Goal: Task Accomplishment & Management: Use online tool/utility

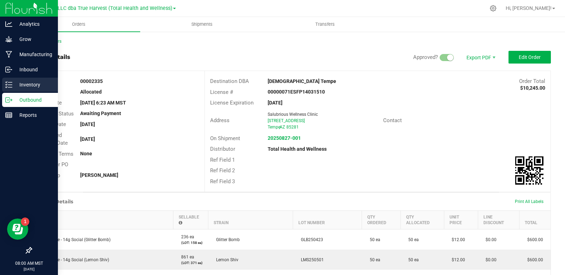
click at [25, 84] on p "Inventory" at bounding box center [33, 85] width 42 height 8
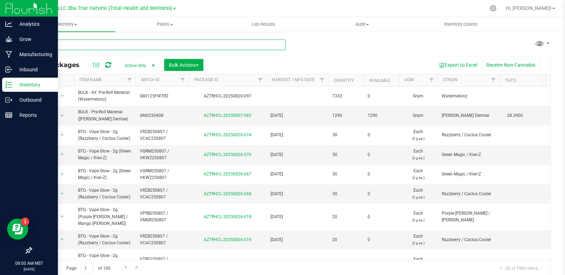
click at [71, 46] on input "text" at bounding box center [158, 45] width 255 height 11
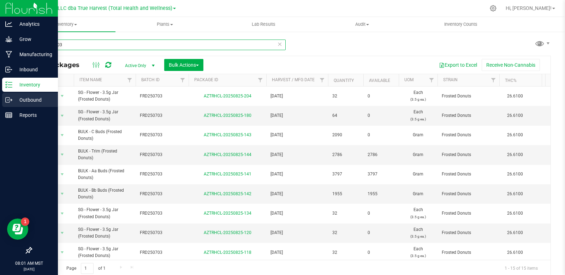
type input "frd250703"
click at [12, 100] on icon at bounding box center [11, 100] width 1 height 1
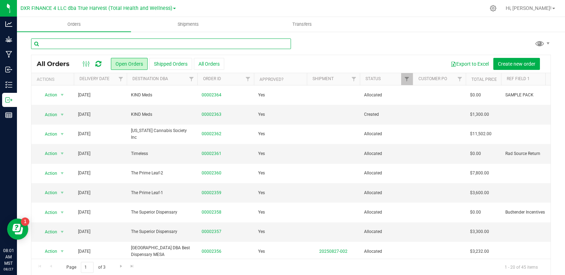
click at [130, 43] on input "text" at bounding box center [161, 43] width 260 height 11
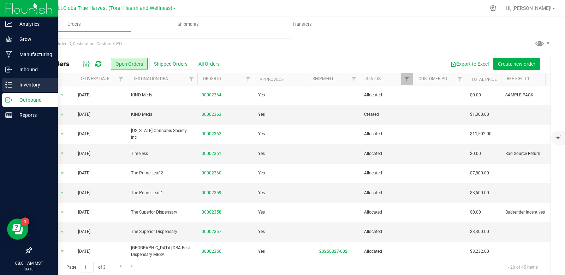
click at [25, 85] on p "Inventory" at bounding box center [33, 85] width 42 height 8
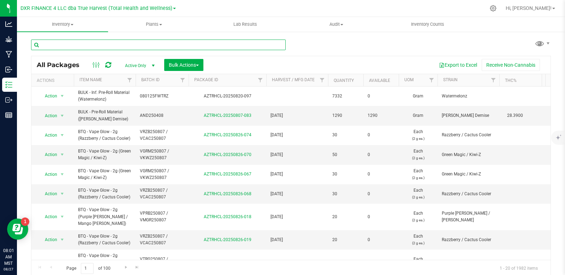
click at [95, 44] on input "text" at bounding box center [158, 45] width 255 height 11
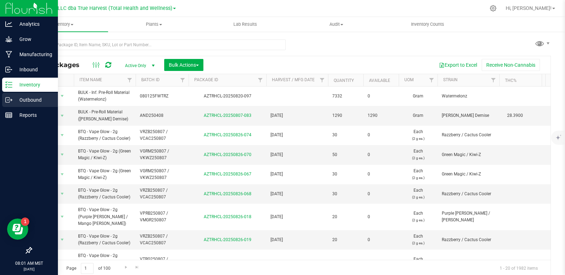
click at [10, 102] on icon at bounding box center [8, 99] width 7 height 7
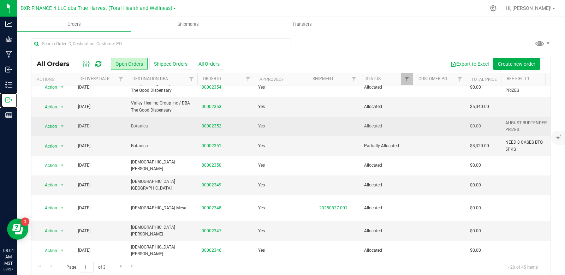
scroll to position [212, 0]
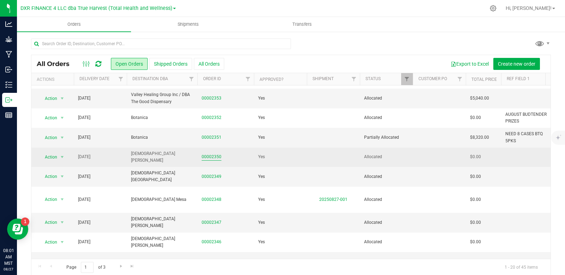
click at [208, 156] on link "00002350" at bounding box center [212, 157] width 20 height 7
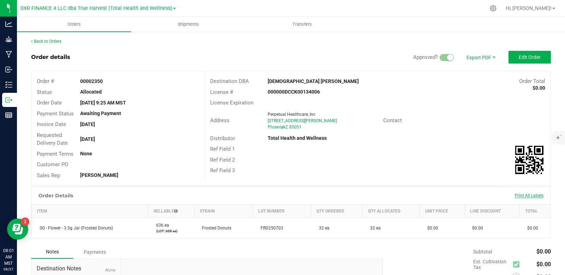
click at [522, 197] on span "Print All Labels" at bounding box center [529, 195] width 29 height 5
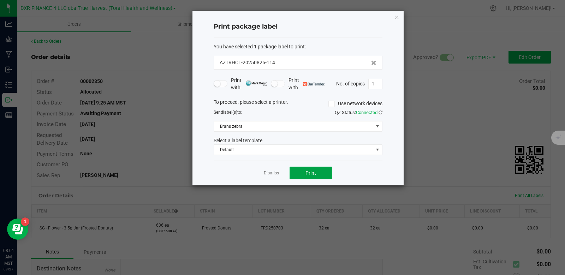
click at [310, 172] on span "Print" at bounding box center [310, 173] width 11 height 6
click at [270, 173] on link "Dismiss" at bounding box center [271, 173] width 15 height 6
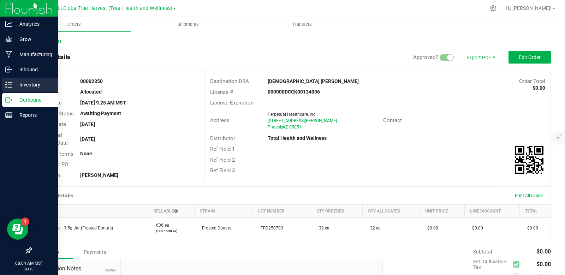
click at [16, 83] on p "Inventory" at bounding box center [33, 85] width 42 height 8
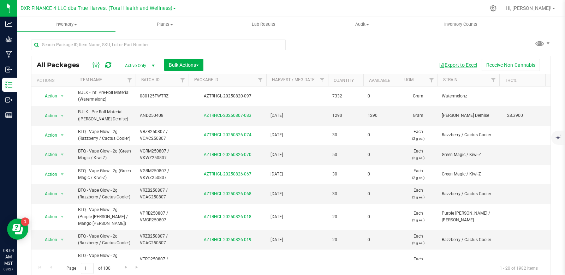
click at [465, 64] on button "Export to Excel" at bounding box center [457, 65] width 47 height 12
click at [196, 66] on span "Bulk Actions" at bounding box center [184, 65] width 30 height 6
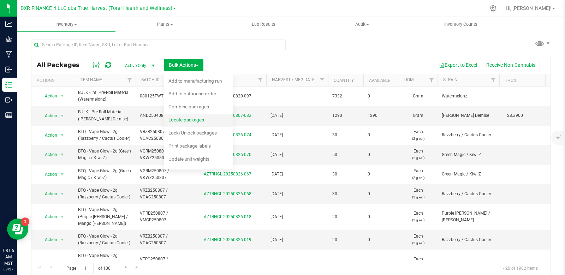
click at [192, 119] on span "Locate packages" at bounding box center [186, 120] width 36 height 6
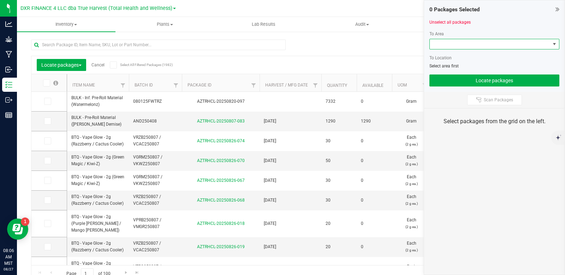
click at [471, 41] on span at bounding box center [490, 44] width 120 height 10
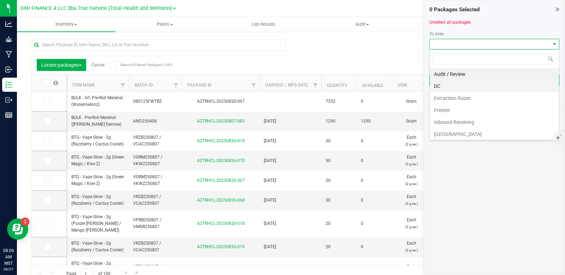
scroll to position [11, 130]
click at [464, 88] on li "DC" at bounding box center [494, 86] width 129 height 12
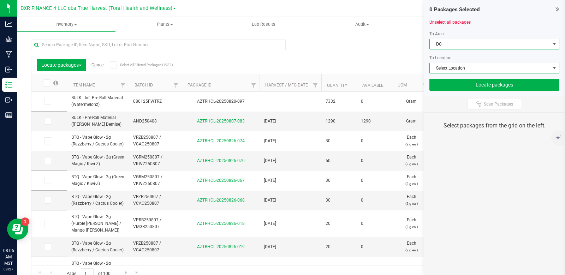
click at [473, 70] on span "Select Location" at bounding box center [490, 68] width 120 height 10
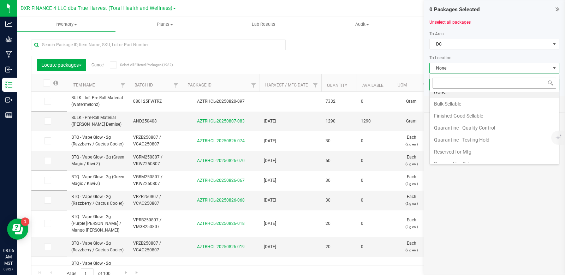
scroll to position [0, 0]
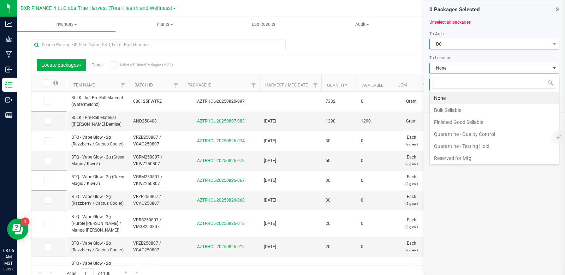
click at [477, 42] on span "DC" at bounding box center [490, 44] width 120 height 10
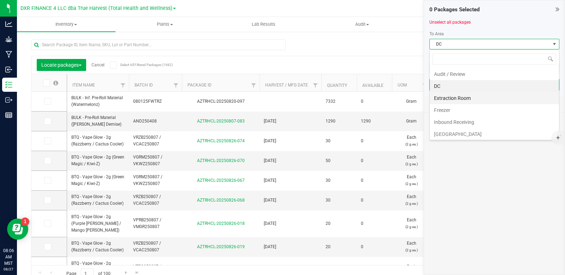
scroll to position [35, 0]
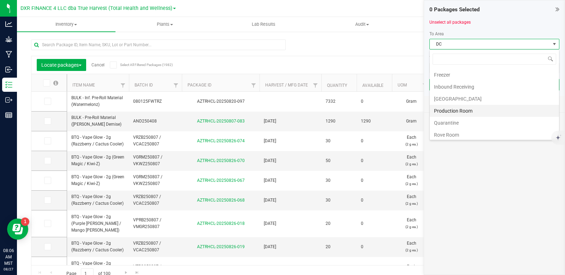
click at [468, 109] on li "Production Room" at bounding box center [494, 111] width 129 height 12
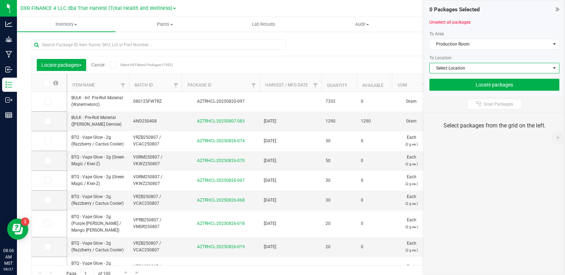
click at [475, 68] on span "Select Location" at bounding box center [490, 68] width 120 height 10
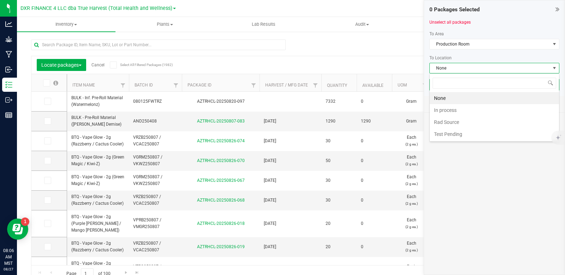
scroll to position [11, 130]
click at [452, 111] on li "In process" at bounding box center [494, 110] width 129 height 12
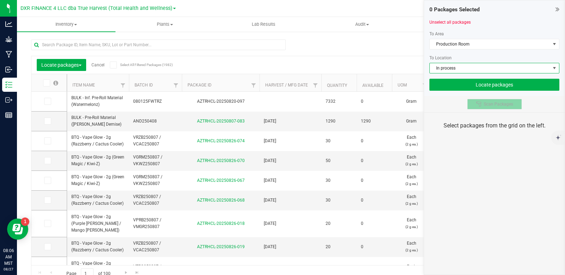
click at [486, 106] on span "Scan Packages" at bounding box center [498, 104] width 29 height 6
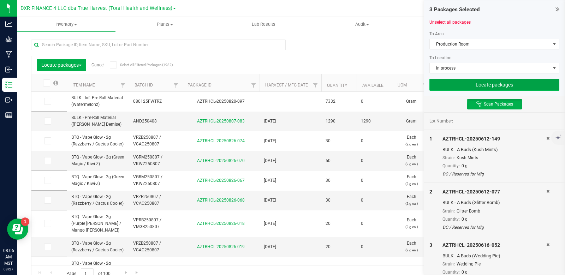
click at [489, 81] on button "Locate packages" at bounding box center [494, 85] width 130 height 12
